Goal: Task Accomplishment & Management: Use online tool/utility

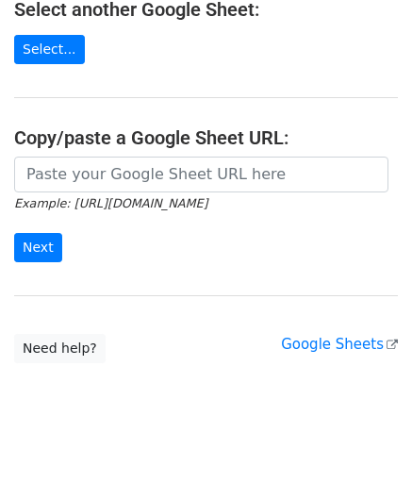
scroll to position [247, 0]
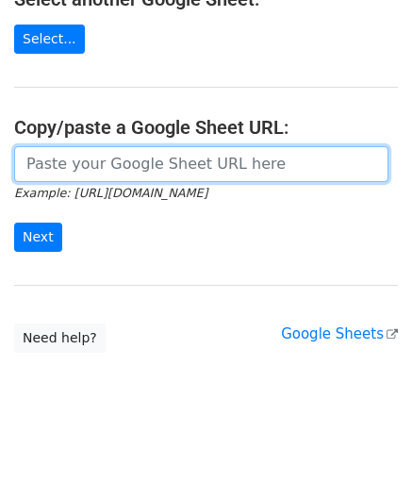
click at [81, 162] on input "url" at bounding box center [201, 164] width 375 height 36
paste input "[URL][DOMAIN_NAME]"
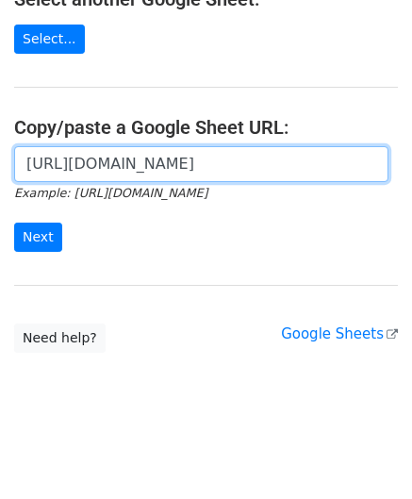
scroll to position [0, 419]
type input "[URL][DOMAIN_NAME]"
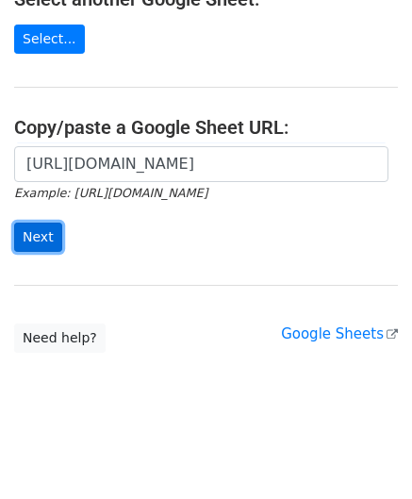
click at [47, 231] on input "Next" at bounding box center [38, 237] width 48 height 29
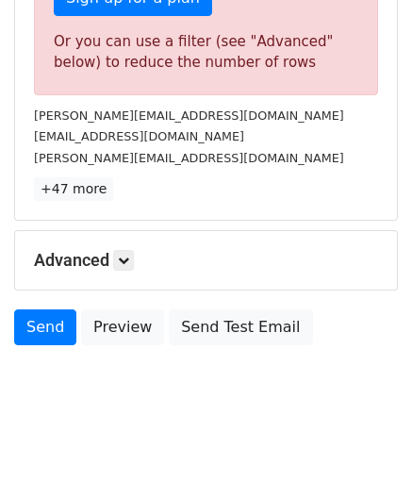
scroll to position [637, 0]
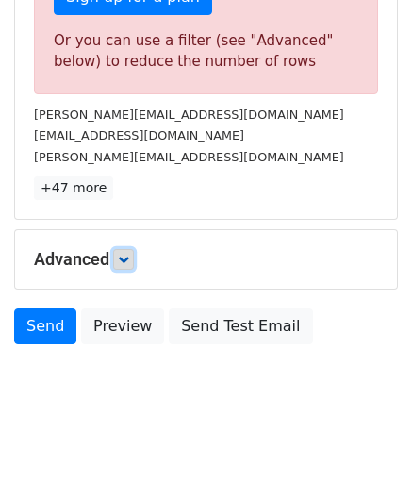
click at [126, 254] on icon at bounding box center [123, 259] width 11 height 11
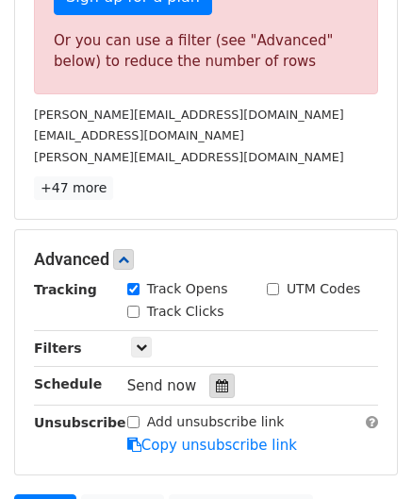
click at [219, 377] on div at bounding box center [222, 386] width 25 height 25
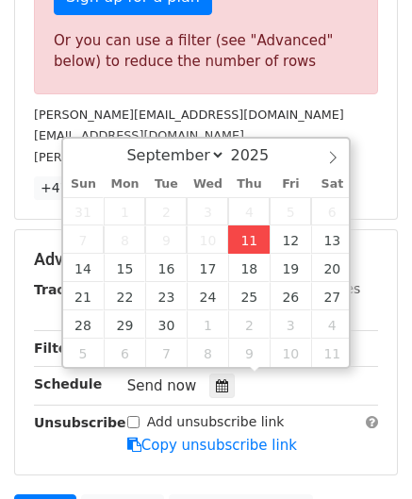
type input "2025-09-11 12:00"
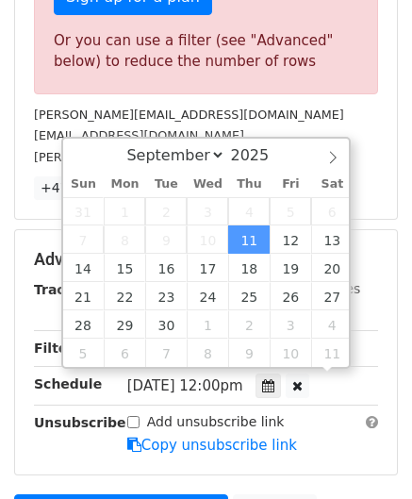
scroll to position [0, 0]
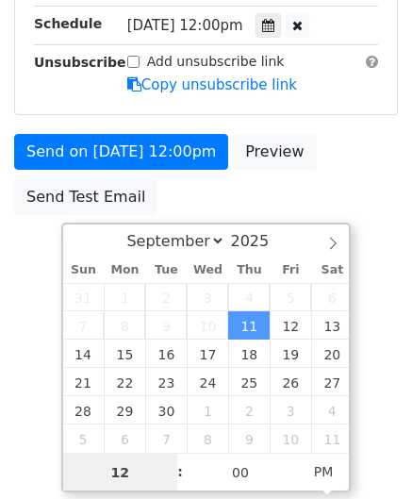
paste input "8"
type input "8"
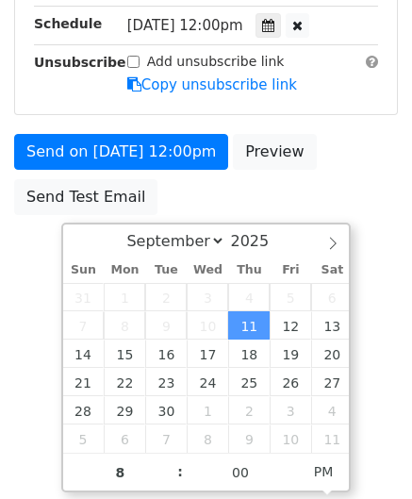
type input "2025-09-11 20:00"
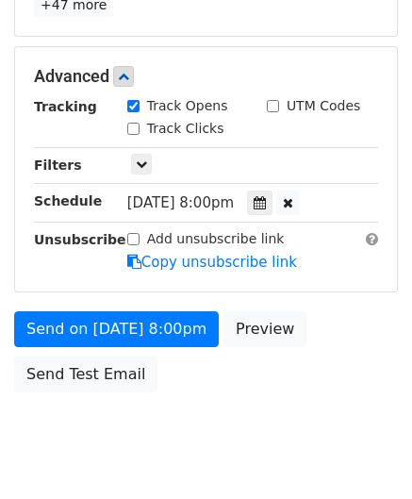
scroll to position [826, 0]
